Goal: Task Accomplishment & Management: Complete application form

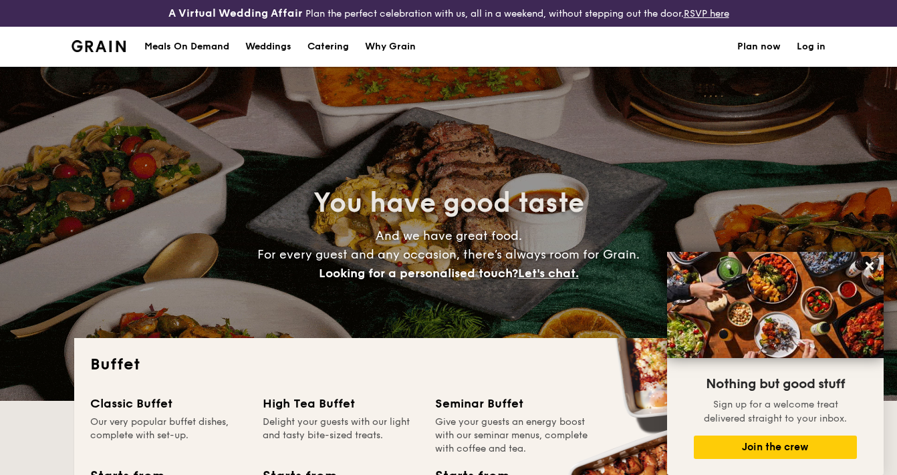
select select
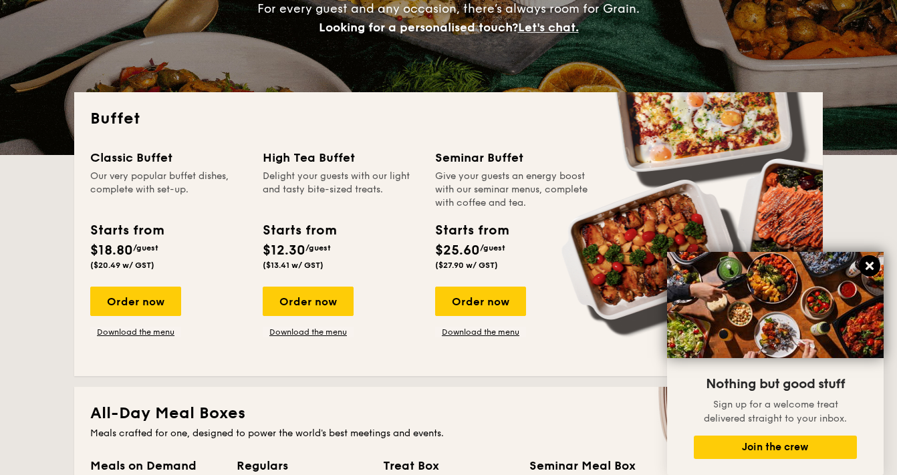
click at [873, 270] on icon at bounding box center [870, 266] width 12 height 12
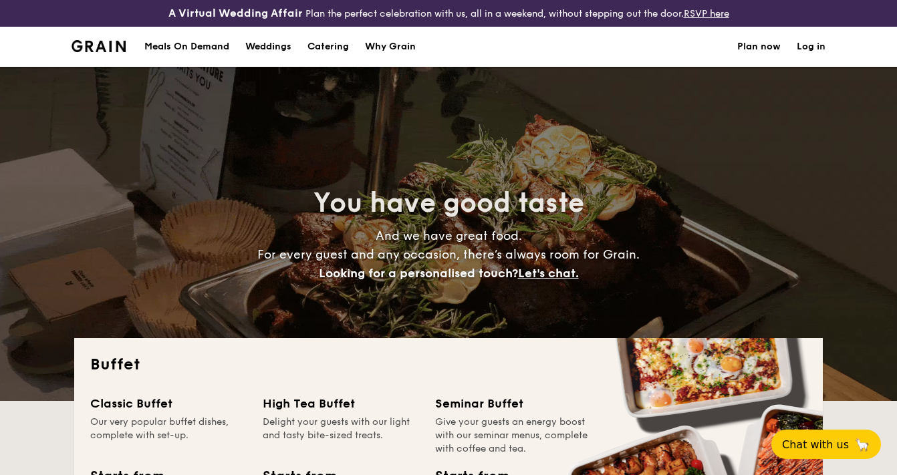
click at [550, 269] on span "Let's chat." at bounding box center [548, 273] width 61 height 15
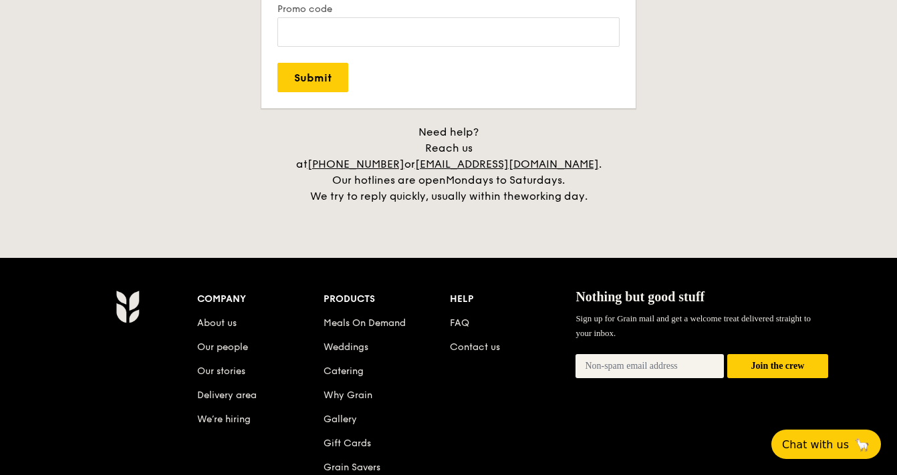
scroll to position [2906, 0]
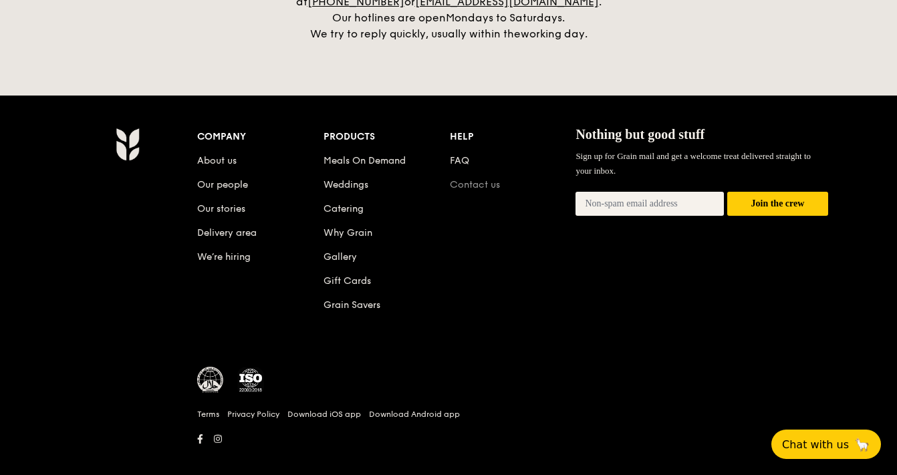
click at [469, 179] on link "Contact us" at bounding box center [475, 184] width 50 height 11
click at [479, 179] on link "Contact us" at bounding box center [475, 184] width 50 height 11
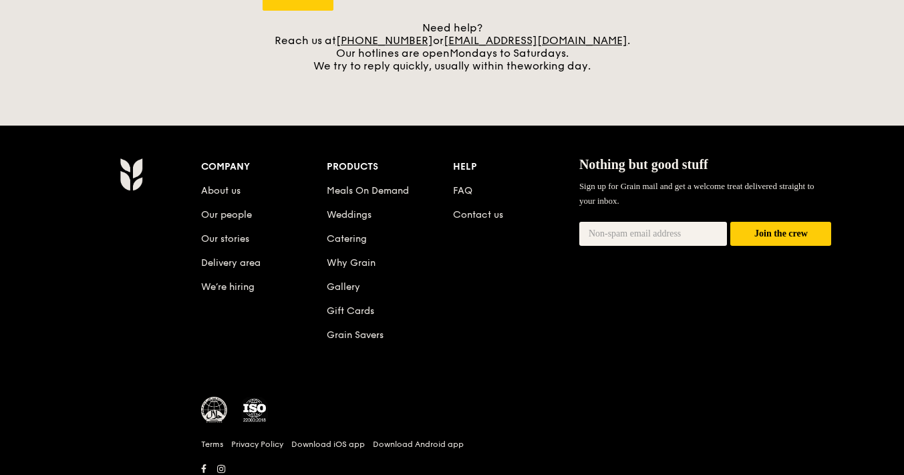
scroll to position [612, 0]
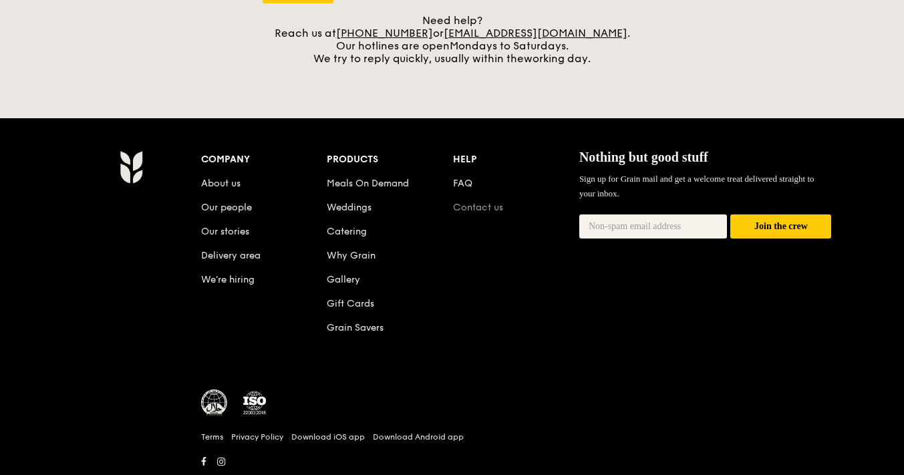
click at [463, 212] on link "Contact us" at bounding box center [478, 207] width 50 height 11
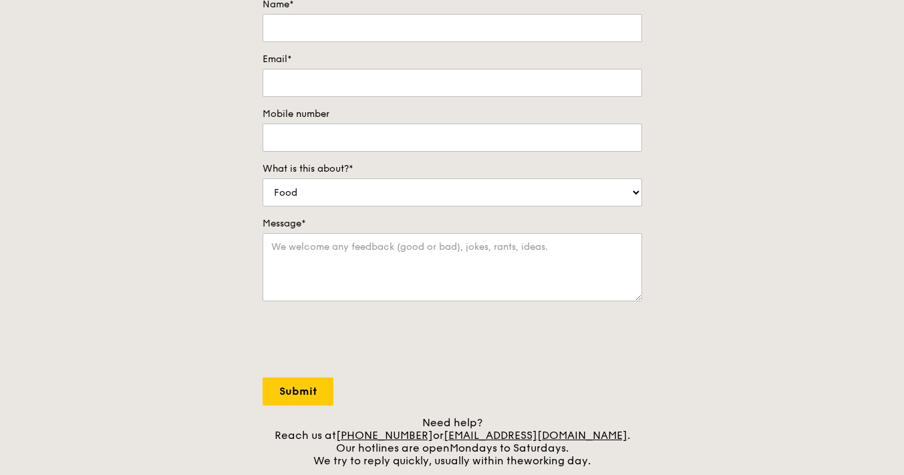
scroll to position [0, 0]
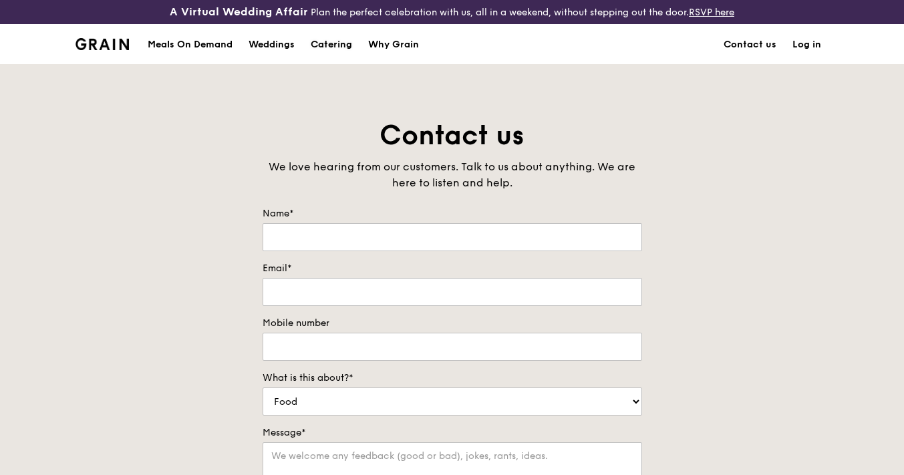
click at [340, 43] on div "Catering" at bounding box center [331, 45] width 41 height 40
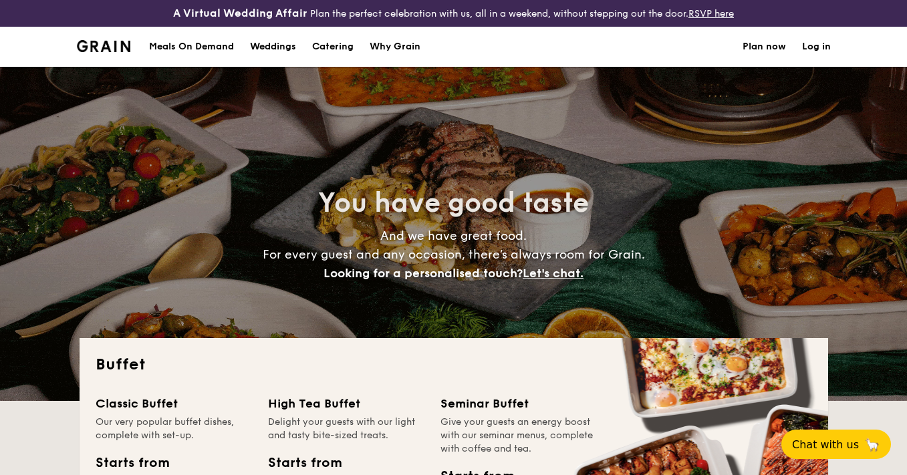
select select
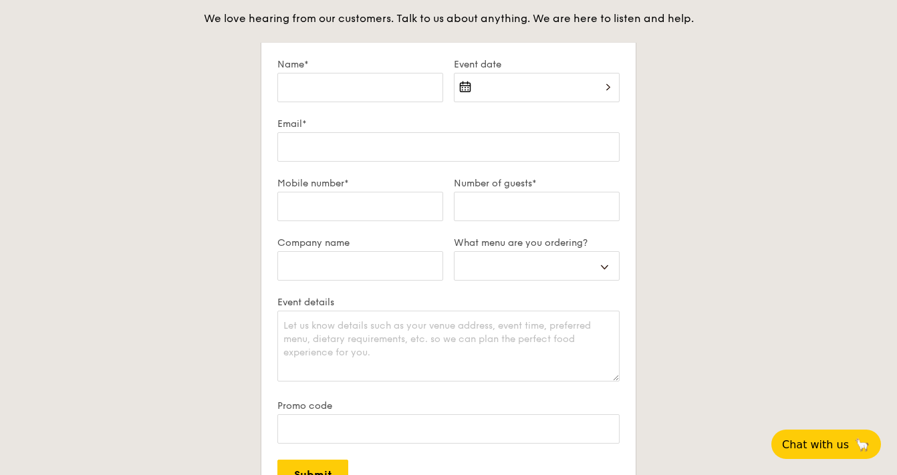
scroll to position [2345, 0]
click at [378, 82] on input "Name*" at bounding box center [360, 88] width 166 height 29
type input "C"
select select
type input "Ci"
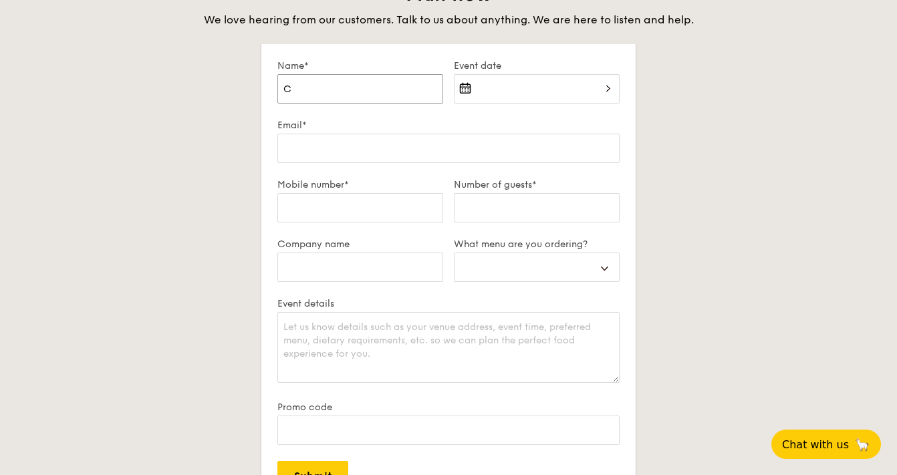
select select
type input "Cin"
select select
type input "Cind"
select select
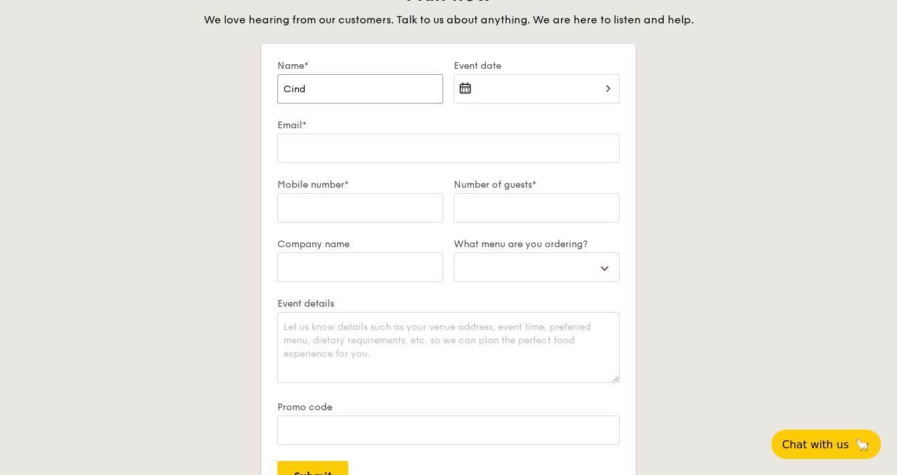
type input "Cindy"
select select
type input "Cindy"
select select
type input "Cindy S"
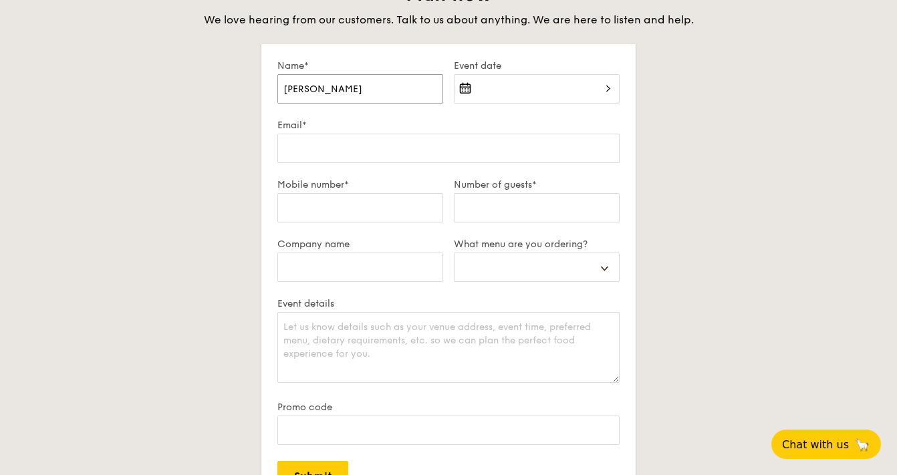
select select
type input "Cindy So"
select select
type input "Cindy Son"
select select
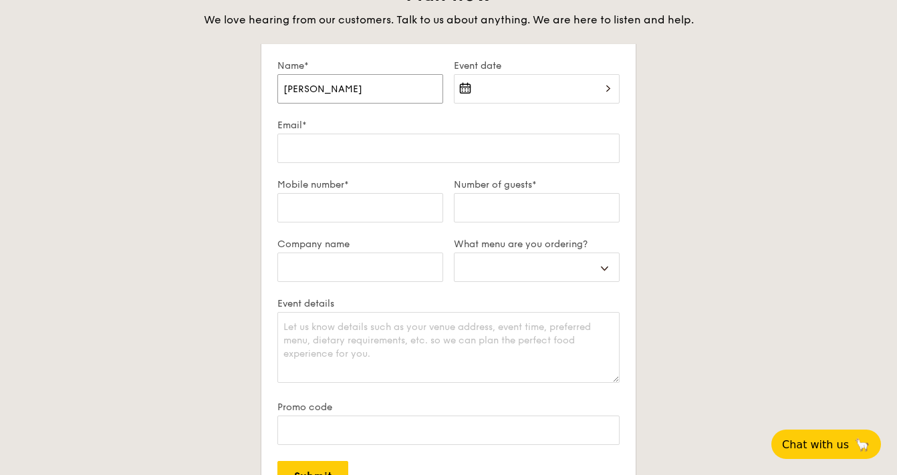
type input "Cindy Song"
select select
type input "Cindy Song"
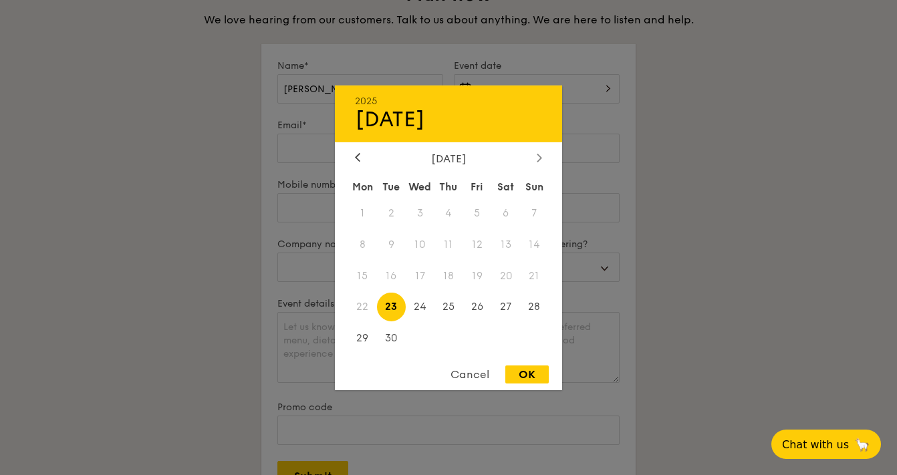
click at [543, 158] on div at bounding box center [539, 158] width 12 height 13
click at [489, 244] on span "10" at bounding box center [477, 244] width 29 height 29
click at [525, 378] on div "OK" at bounding box center [526, 375] width 43 height 18
type input "Oct 10, 2025"
select select
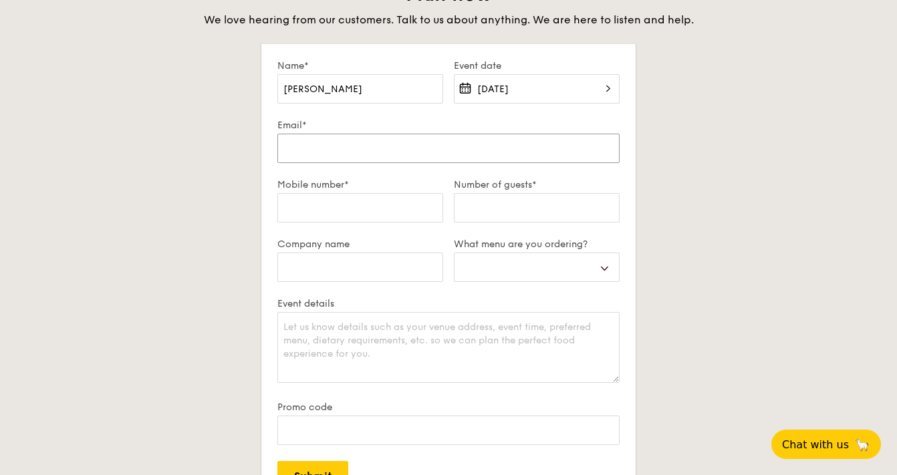
click at [397, 147] on input "Email*" at bounding box center [448, 148] width 342 height 29
type input "cindy.song@wework.com"
select select
click at [367, 203] on input "Mobile number*" at bounding box center [360, 207] width 166 height 29
type input "97549636"
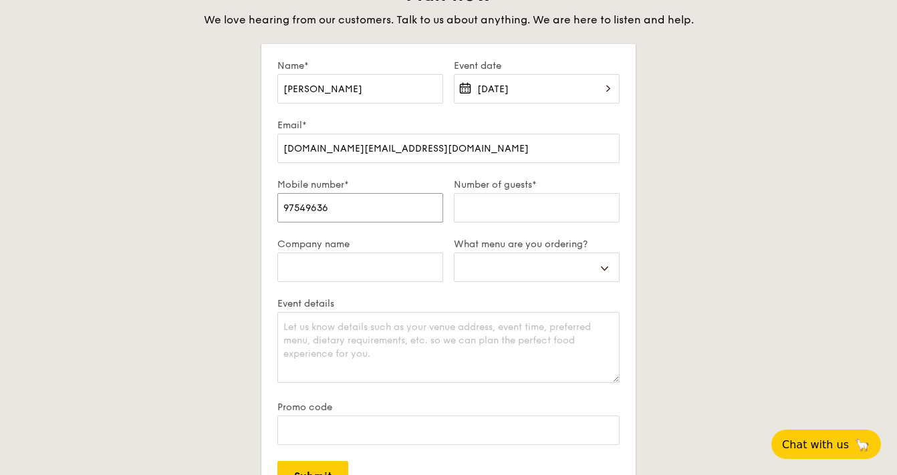
select select
click at [509, 201] on input "Number of guests*" at bounding box center [537, 207] width 166 height 29
type input "5"
select select
type input "50"
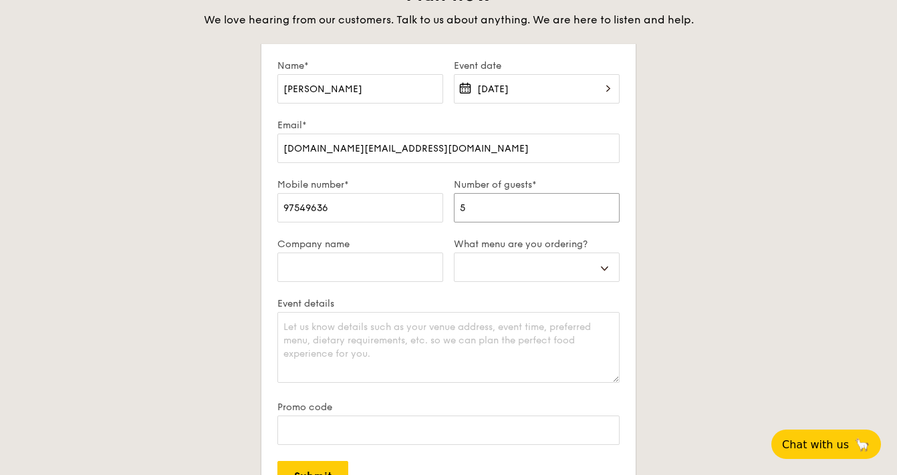
select select
type input "50"
click at [404, 273] on input "Company name" at bounding box center [360, 267] width 166 height 29
type input "W"
select select
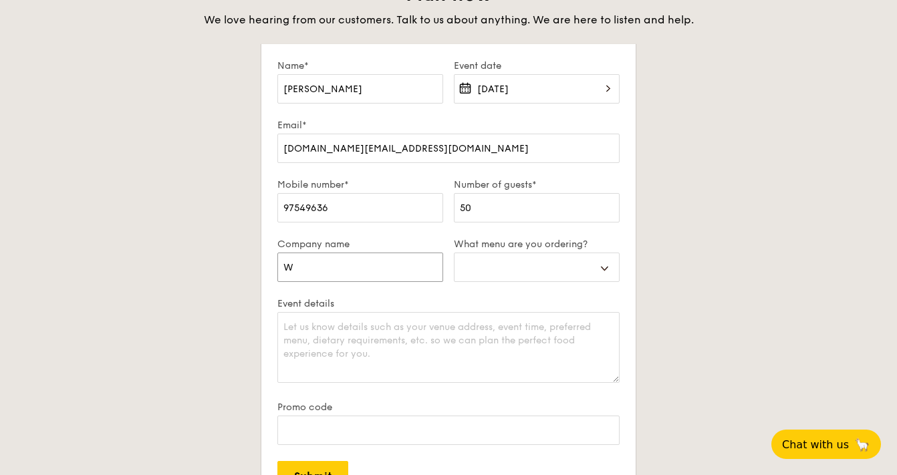
type input "We"
select select
type input "WeW"
select select
type input "WeWo"
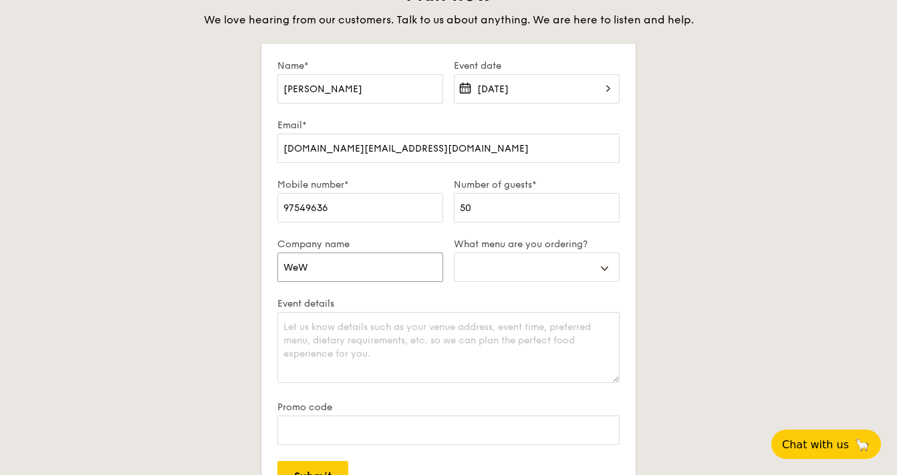
select select
type input "WeWor"
select select
type input "WeWork"
select select
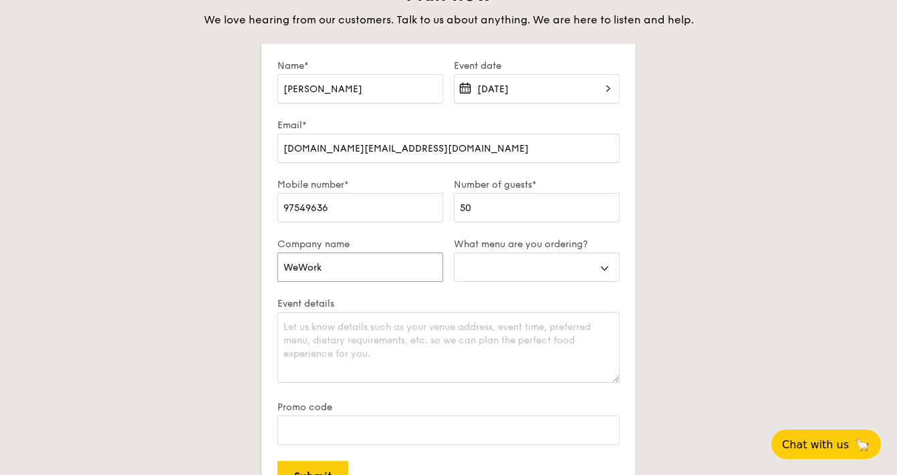
type input "WeWork"
click at [588, 280] on select "Buffet Mini Buffet High Tea Canapés Meal Boxes Wedding" at bounding box center [537, 267] width 166 height 29
select select "highTea"
click at [473, 342] on textarea "Event details" at bounding box center [448, 347] width 342 height 71
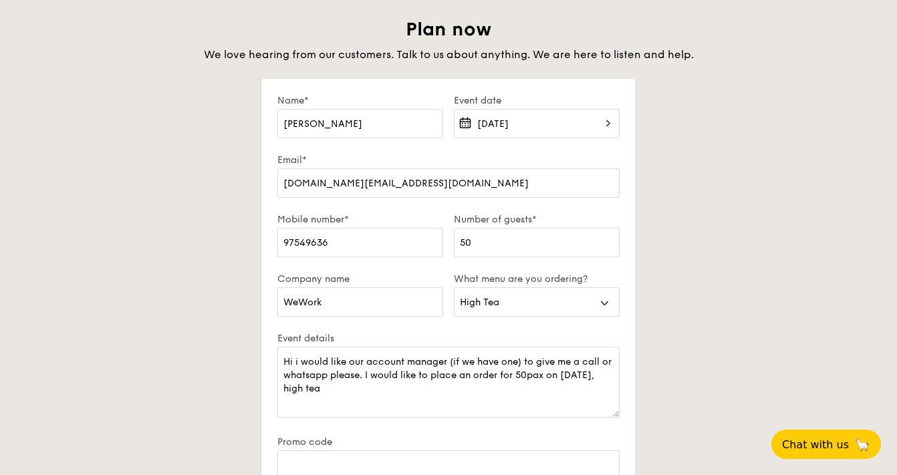
scroll to position [2438, 0]
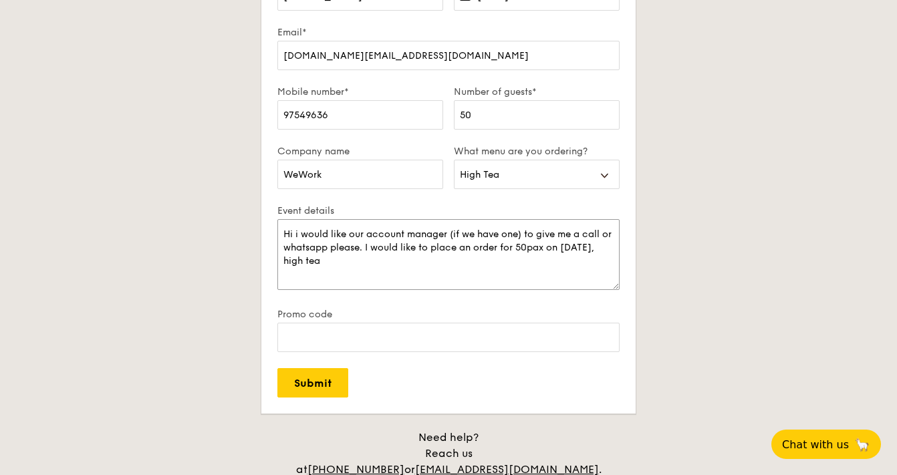
click at [449, 261] on textarea "Hi i would like our account manager (if we have one) to give me a call or whats…" at bounding box center [448, 254] width 342 height 71
drag, startPoint x: 437, startPoint y: 261, endPoint x: 166, endPoint y: 253, distance: 270.2
click at [169, 253] on div "Plan now We love hearing from our customers. Talk to us about anything. We are …" at bounding box center [448, 200] width 749 height 620
click at [355, 265] on textarea "Hi i would like our account manager (if we have one) to give me a call or whats…" at bounding box center [448, 254] width 342 height 71
drag, startPoint x: 337, startPoint y: 265, endPoint x: 202, endPoint y: 266, distance: 135.0
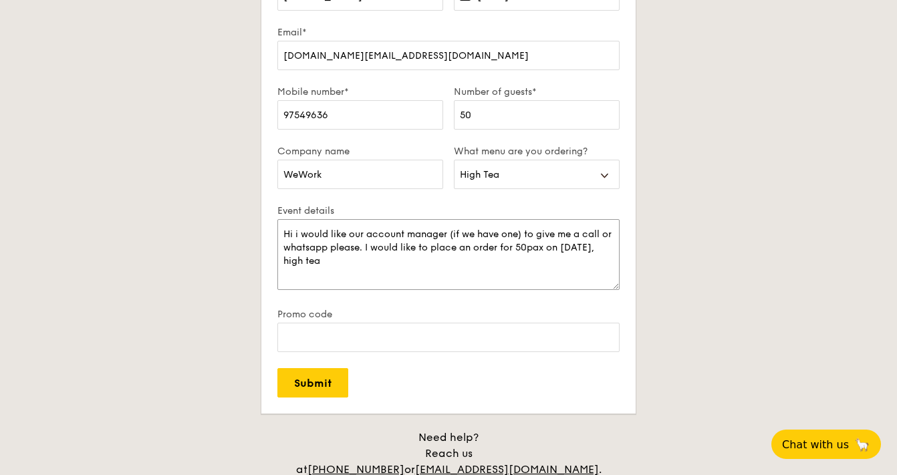
click at [205, 266] on div "Plan now We love hearing from our customers. Talk to us about anything. We are …" at bounding box center [448, 200] width 749 height 620
type textarea "Hi i would like our account manager (if we have one) to give me a call or whats…"
click at [287, 370] on input "Submit" at bounding box center [312, 382] width 71 height 29
select select
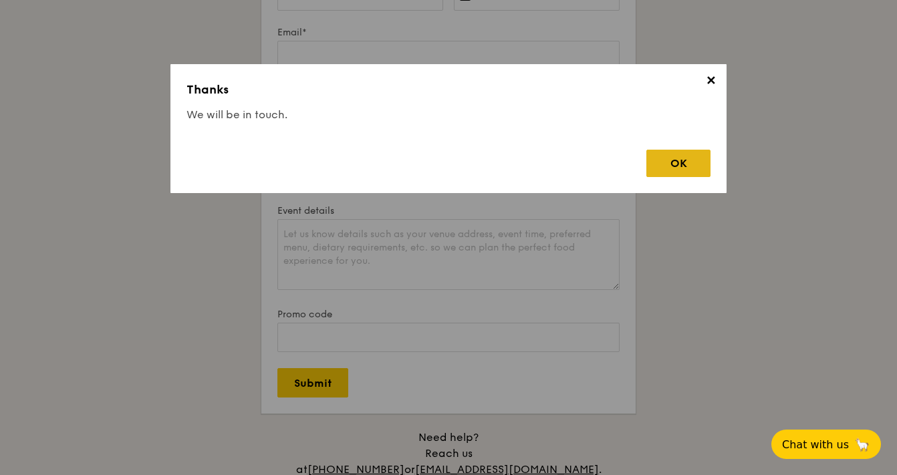
click at [691, 168] on div "OK" at bounding box center [678, 163] width 64 height 27
